Goal: Task Accomplishment & Management: Complete application form

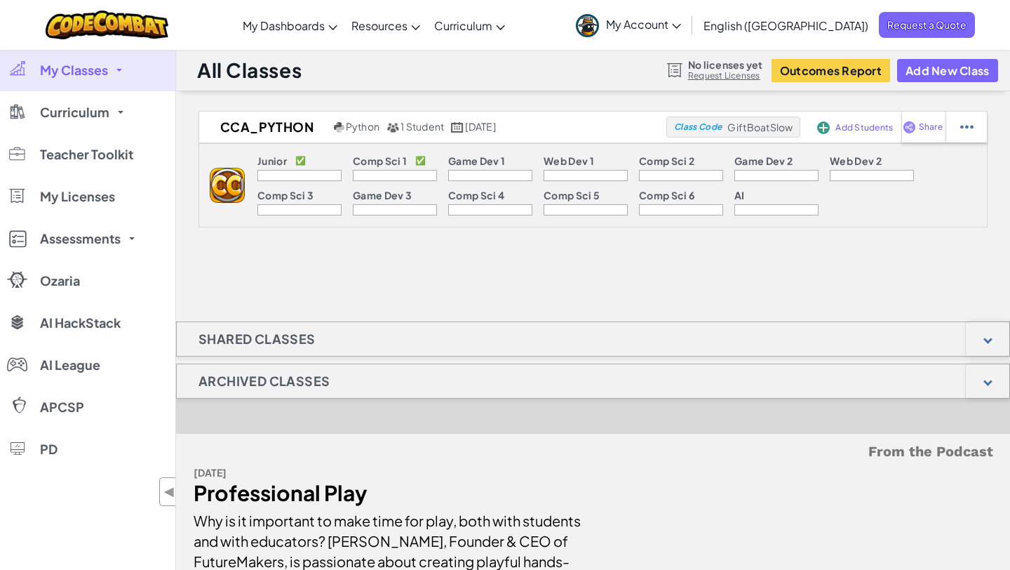
click at [383, 162] on p "Comp Sci 1" at bounding box center [380, 160] width 54 height 11
click at [480, 159] on p "Game Dev 1" at bounding box center [476, 160] width 57 height 11
click at [958, 77] on button "Add New Class" at bounding box center [947, 70] width 101 height 23
